Goal: Task Accomplishment & Management: Manage account settings

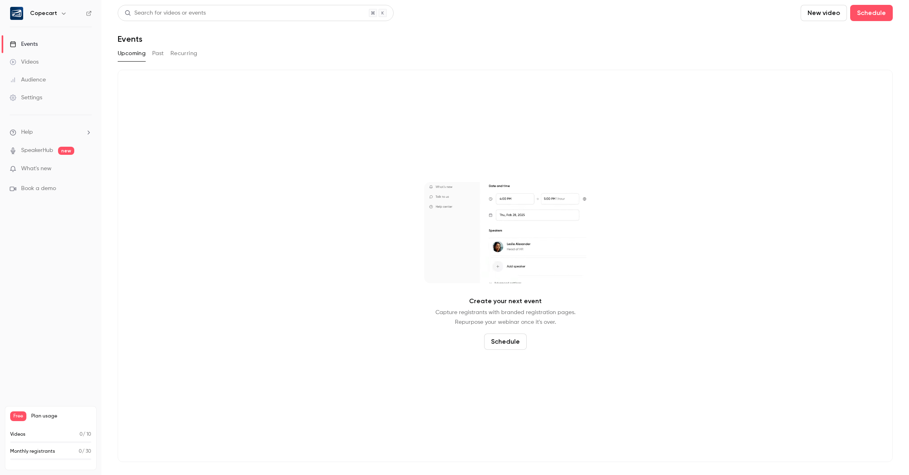
click at [513, 345] on button "Schedule" at bounding box center [505, 342] width 43 height 16
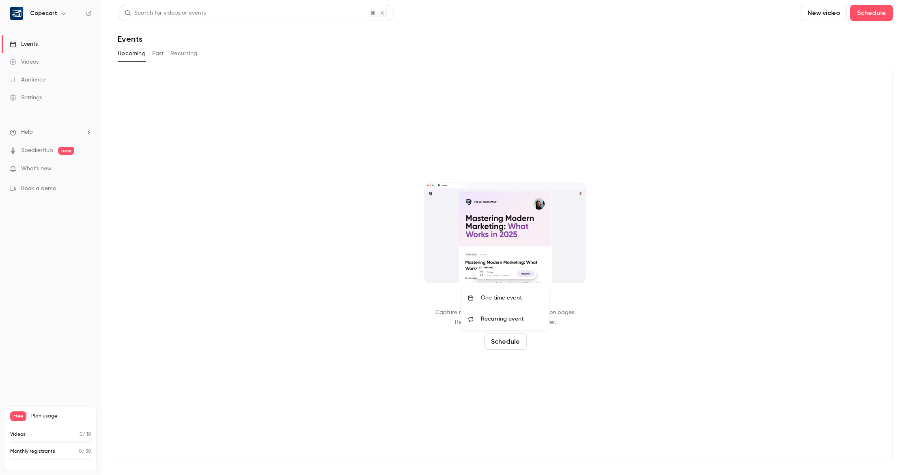
click at [402, 363] on div at bounding box center [454, 237] width 909 height 475
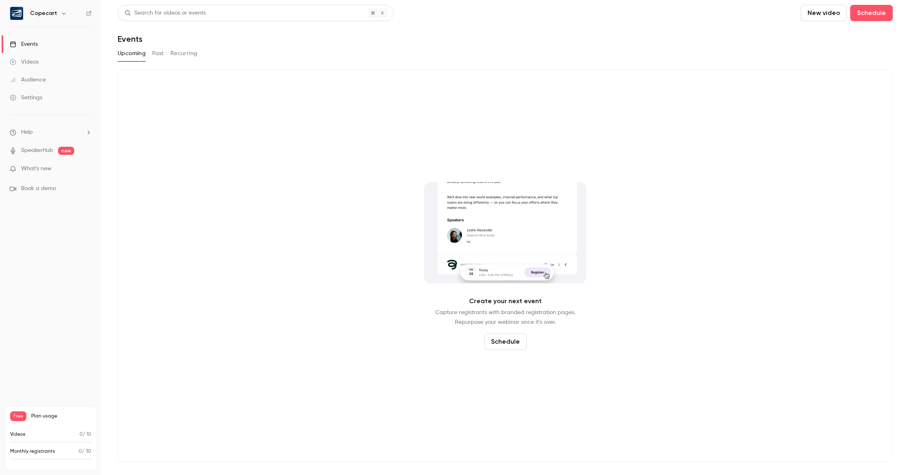
click at [182, 51] on button "Recurring" at bounding box center [183, 53] width 27 height 13
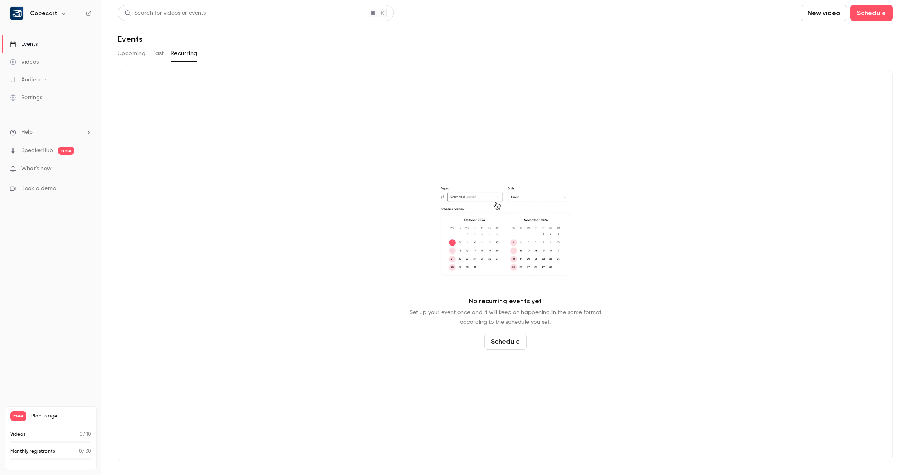
click at [153, 53] on button "Past" at bounding box center [158, 53] width 12 height 13
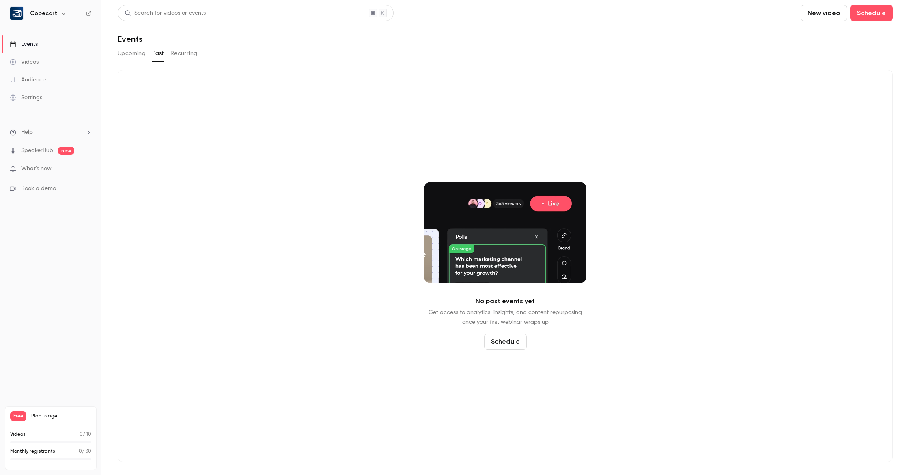
click at [131, 53] on button "Upcoming" at bounding box center [132, 53] width 28 height 13
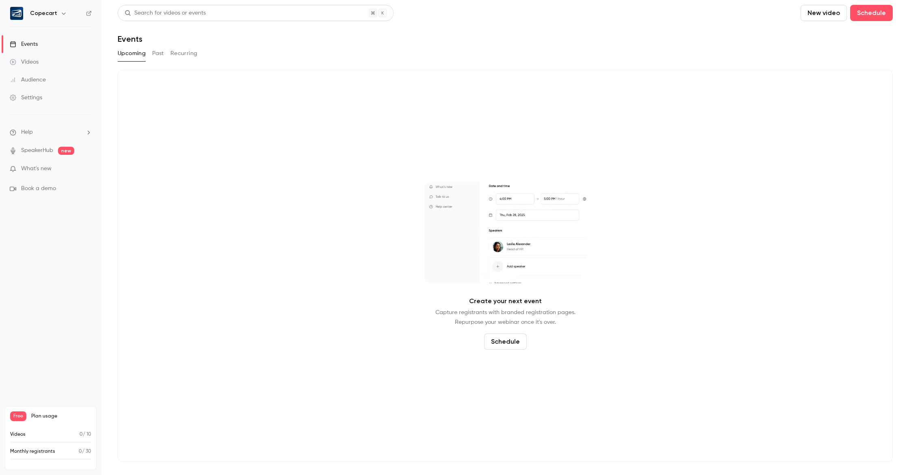
click at [62, 15] on icon "button" at bounding box center [63, 13] width 6 height 6
click at [331, 247] on div at bounding box center [454, 237] width 909 height 475
click at [45, 96] on link "Settings" at bounding box center [50, 98] width 101 height 18
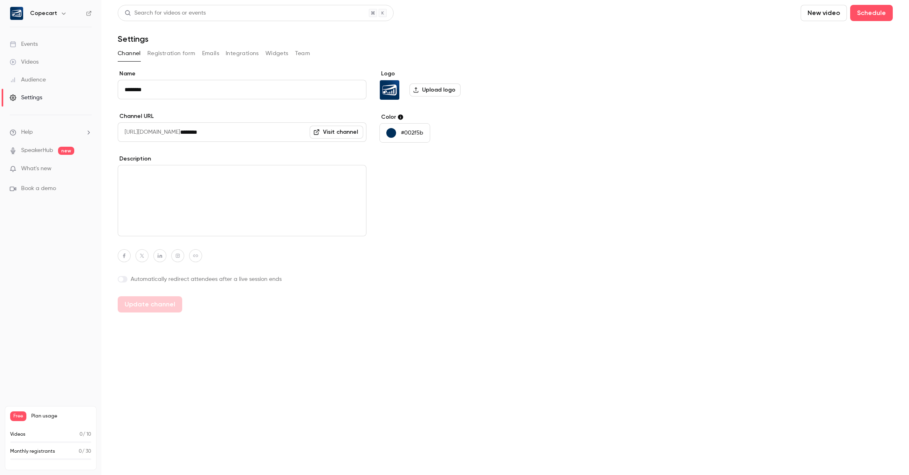
click at [243, 54] on button "Integrations" at bounding box center [242, 53] width 33 height 13
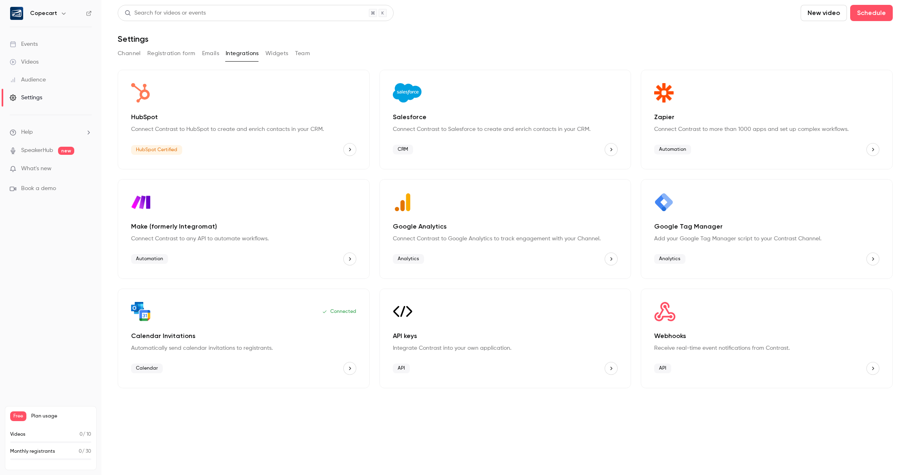
click at [211, 53] on button "Emails" at bounding box center [210, 53] width 17 height 13
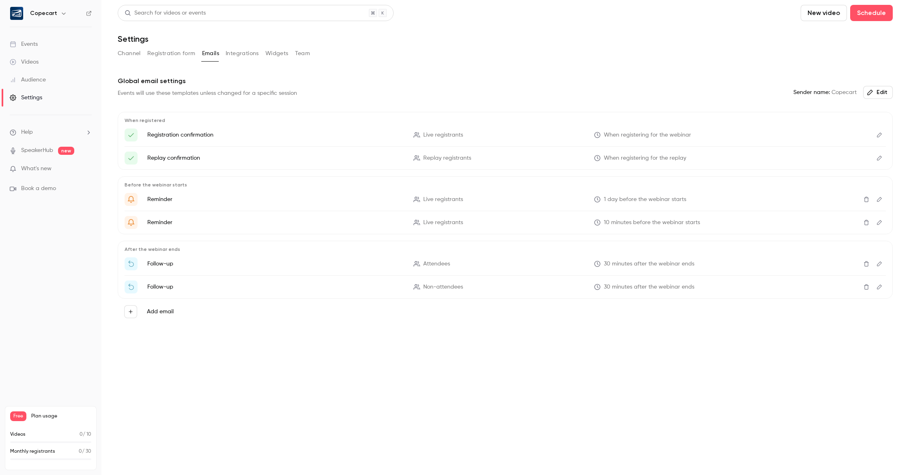
drag, startPoint x: 301, startPoint y: 53, endPoint x: 500, endPoint y: 54, distance: 198.3
click at [307, 54] on button "Team" at bounding box center [302, 53] width 15 height 13
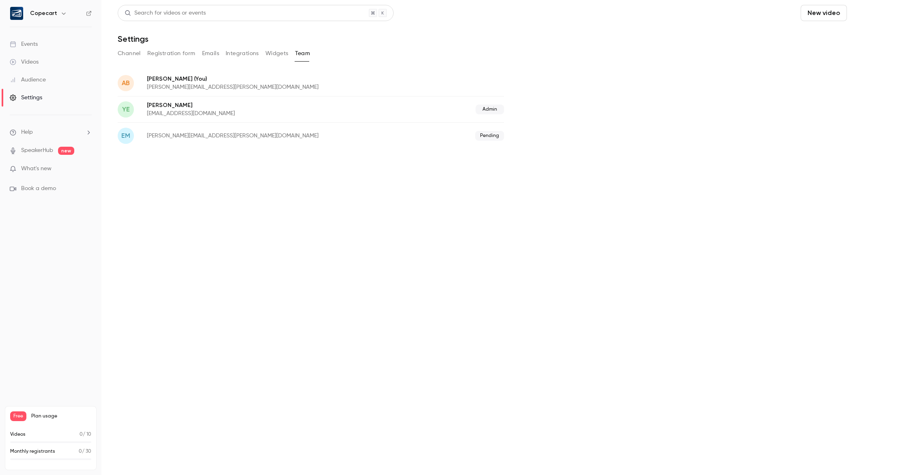
click at [876, 16] on button "Schedule" at bounding box center [871, 13] width 43 height 16
